Goal: Navigation & Orientation: Find specific page/section

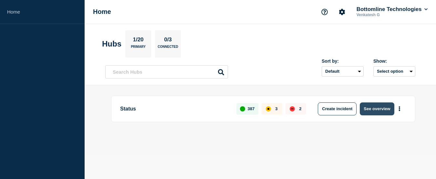
click at [384, 109] on button "See overview" at bounding box center [377, 108] width 34 height 13
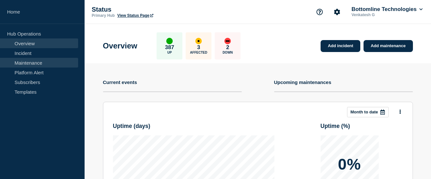
click at [19, 65] on link "Maintenance" at bounding box center [39, 63] width 78 height 10
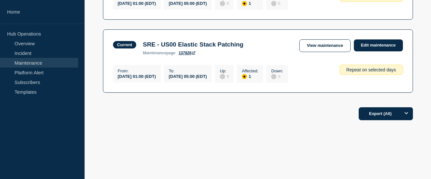
scroll to position [106, 0]
